Goal: Transaction & Acquisition: Purchase product/service

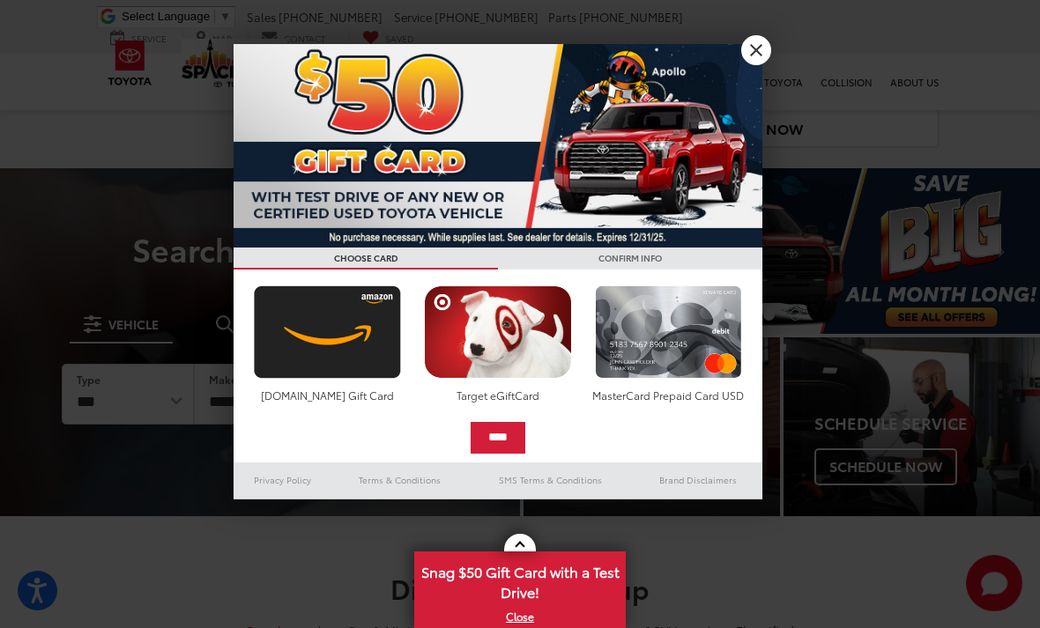
click at [763, 53] on link "X" at bounding box center [756, 50] width 30 height 30
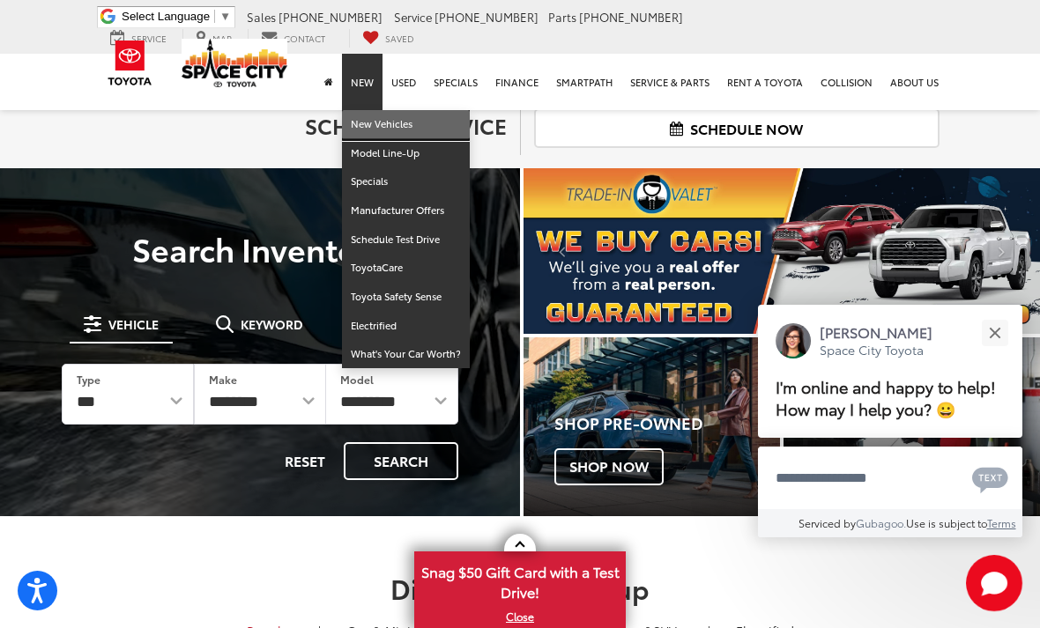
click at [380, 128] on link "New Vehicles" at bounding box center [406, 124] width 128 height 29
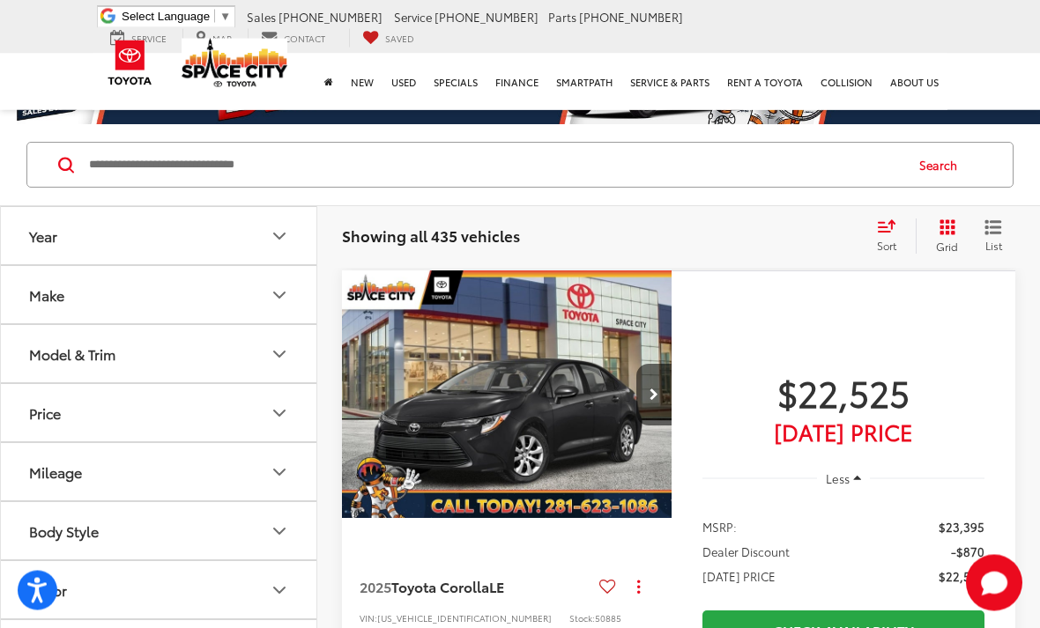
scroll to position [118, 0]
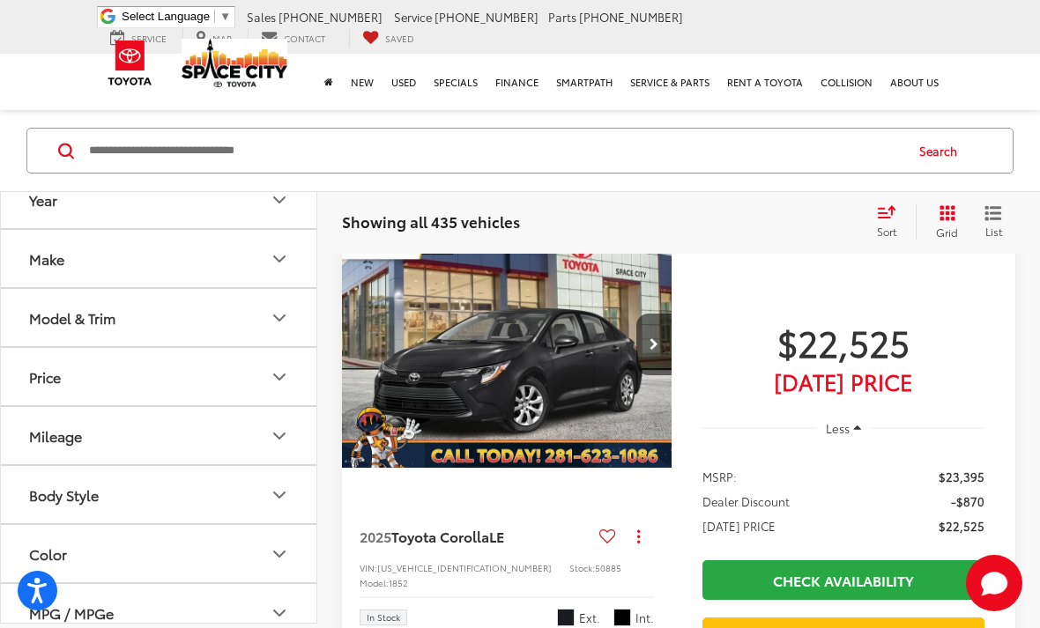
click at [116, 270] on button "Make" at bounding box center [159, 258] width 317 height 57
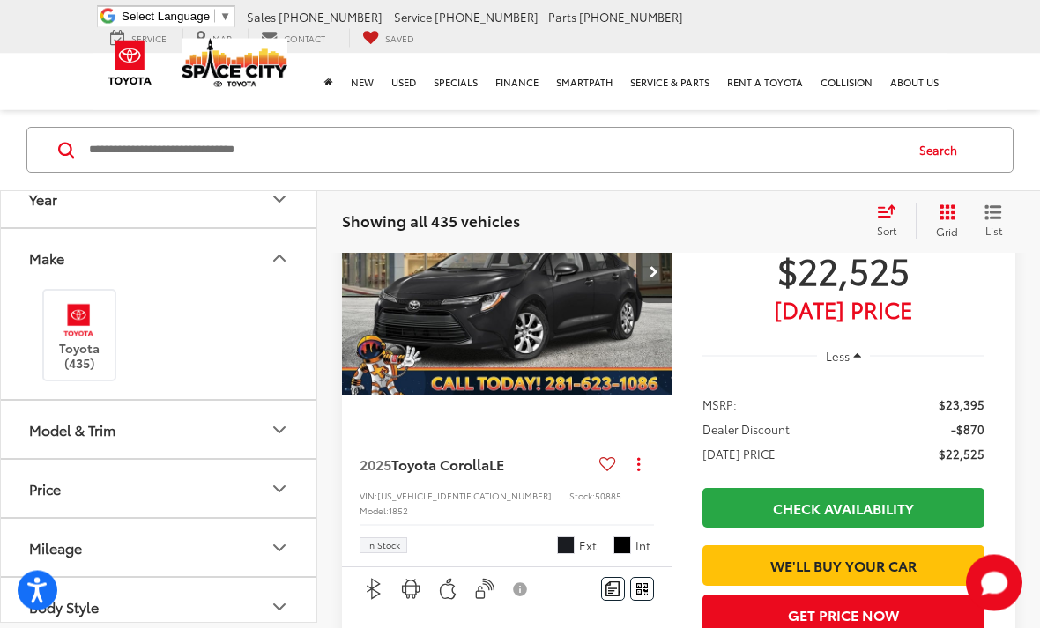
scroll to position [190, 0]
click at [169, 426] on button "Model & Trim" at bounding box center [159, 430] width 317 height 57
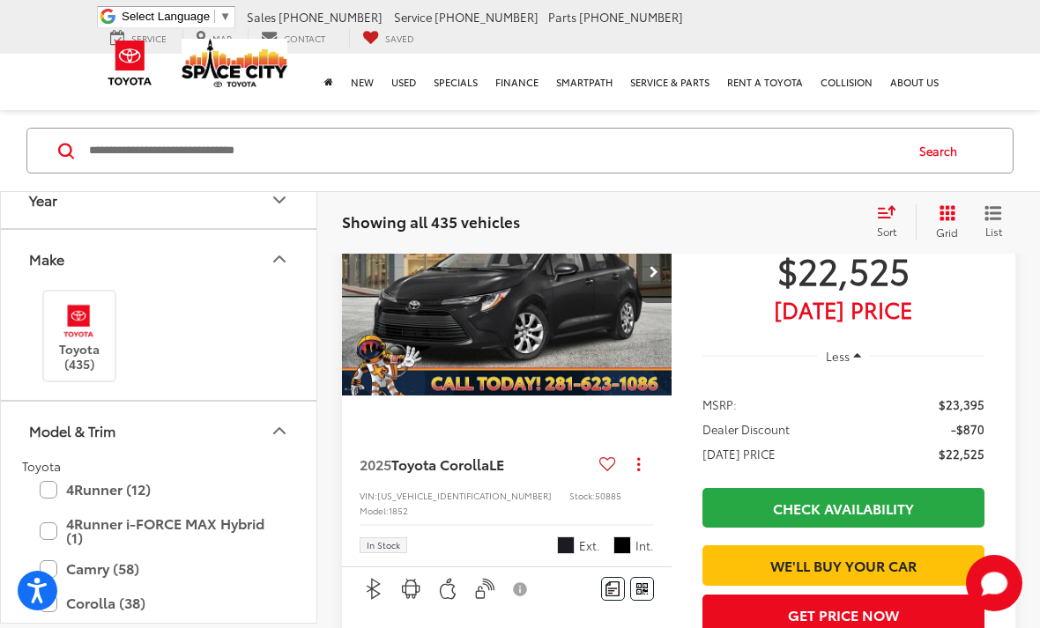
click at [944, 447] on span "$22,525" at bounding box center [961, 454] width 46 height 18
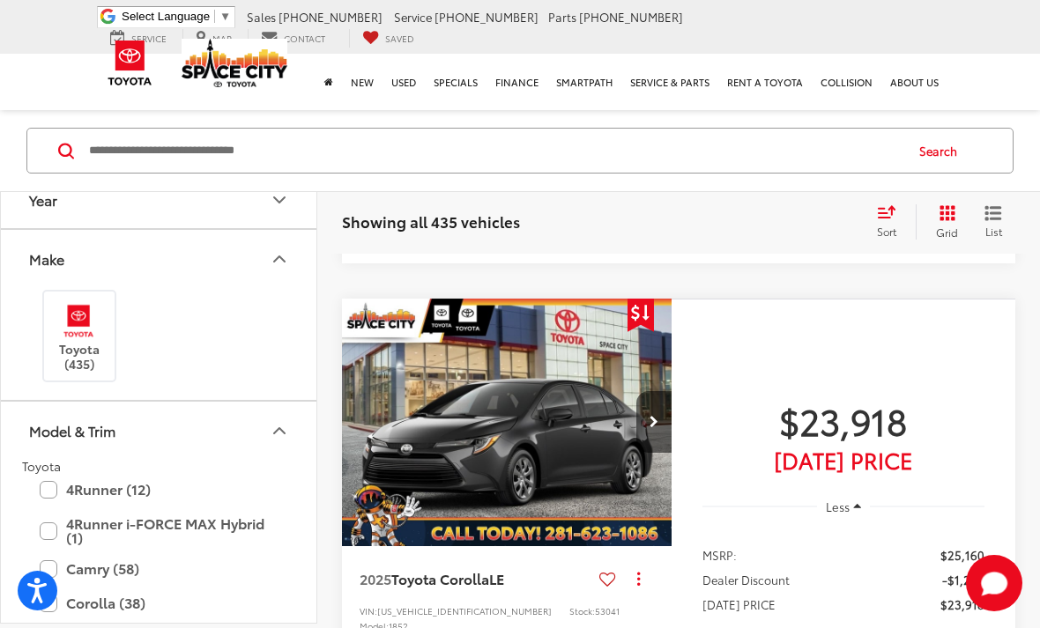
scroll to position [2603, 0]
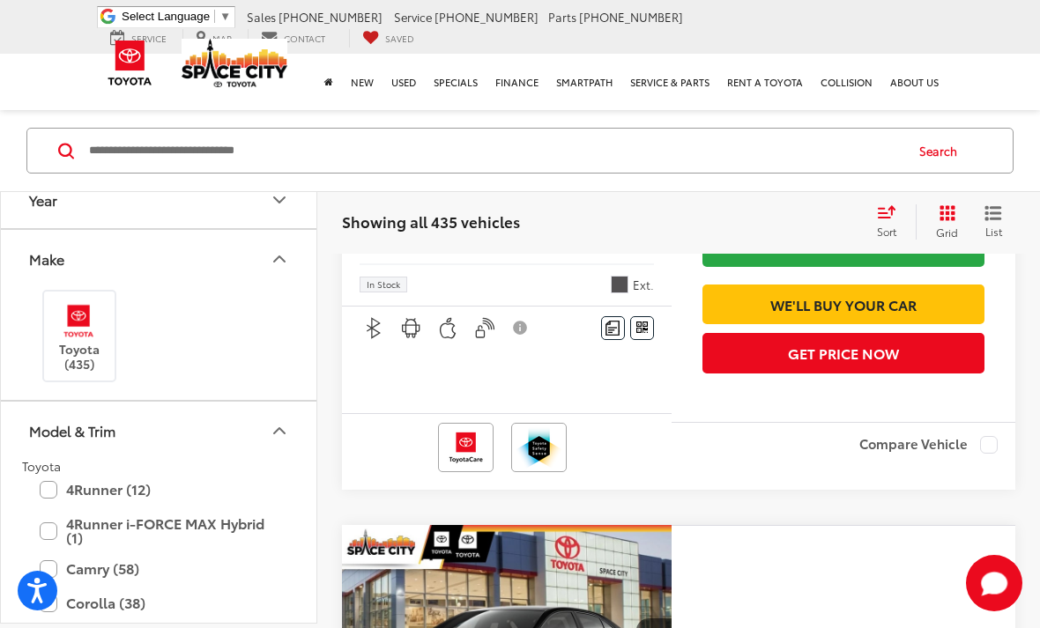
click at [289, 442] on button "Model & Trim" at bounding box center [159, 430] width 317 height 57
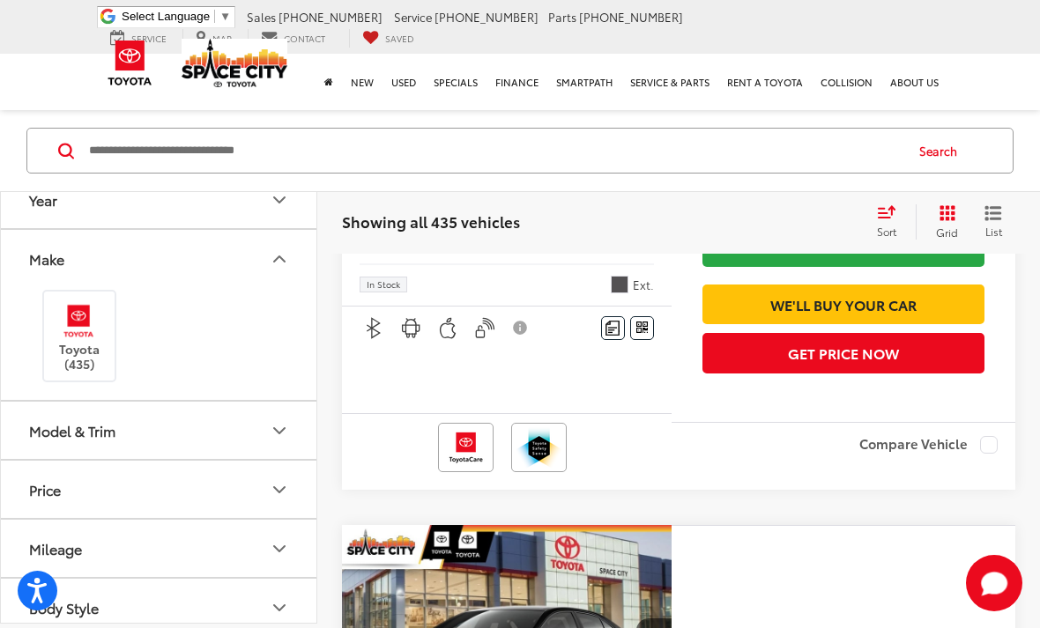
click at [295, 417] on button "Model & Trim" at bounding box center [159, 430] width 317 height 57
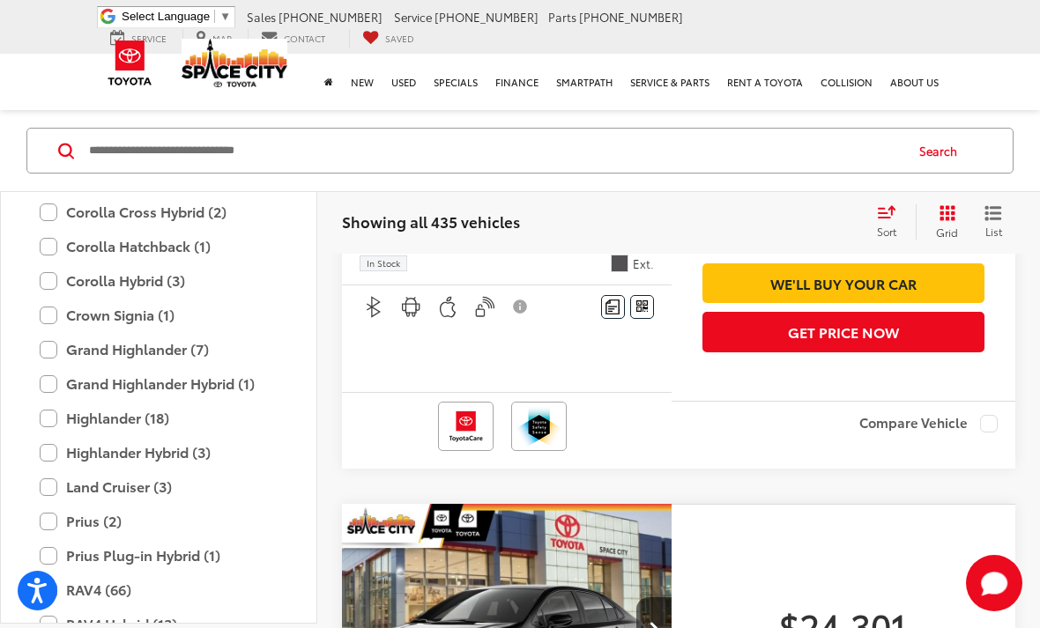
scroll to position [451, 0]
click at [106, 489] on label "Land Cruiser (3)" at bounding box center [159, 485] width 238 height 31
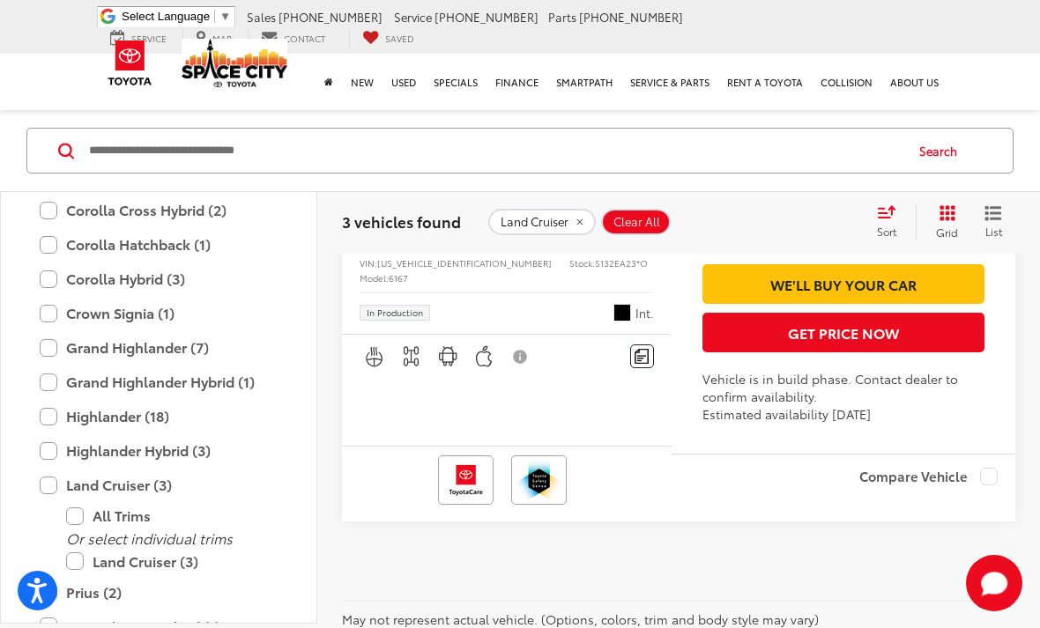
scroll to position [1655, 0]
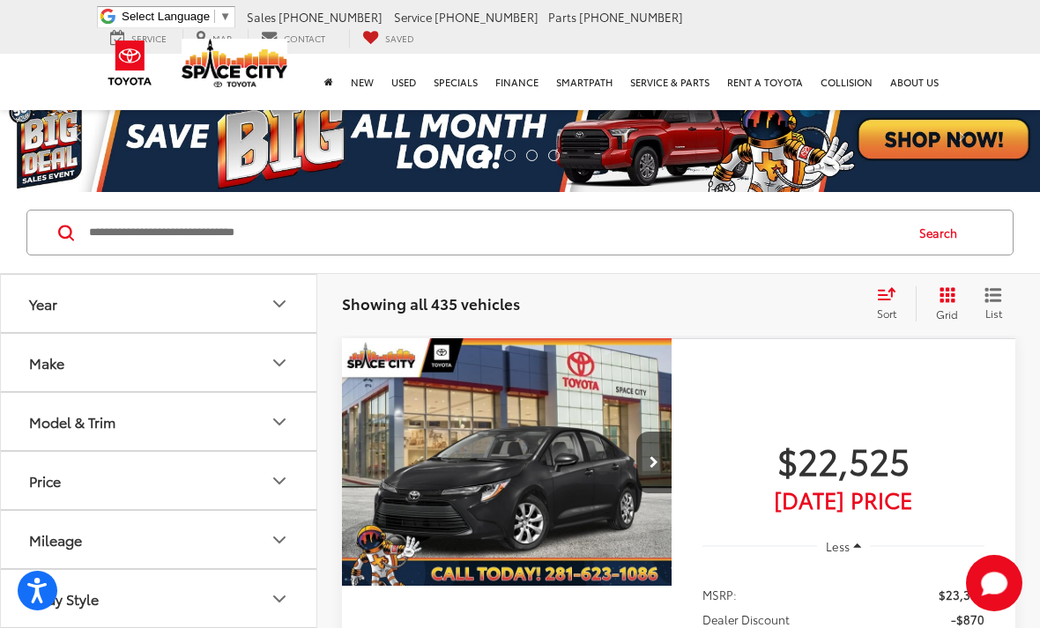
scroll to position [2553, 0]
